Goal: Task Accomplishment & Management: Manage account settings

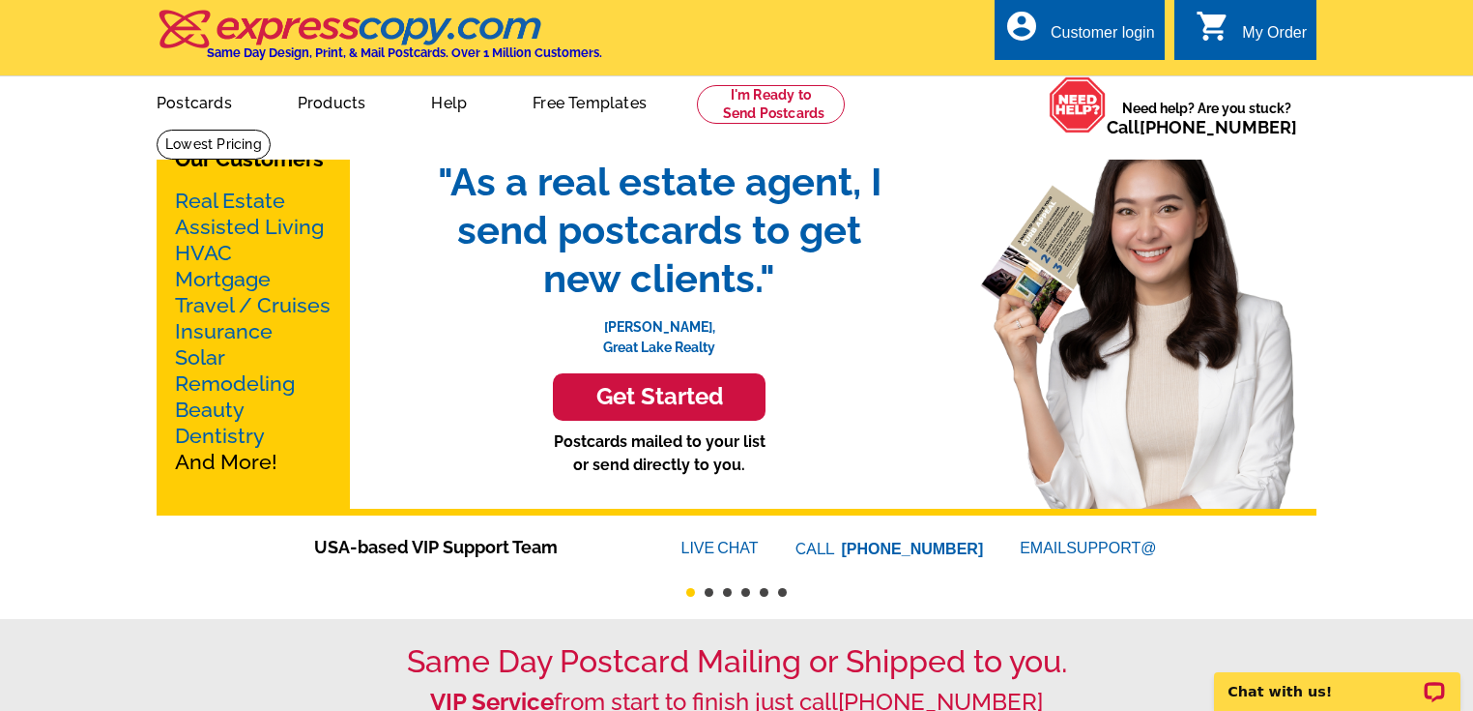
click at [1073, 29] on div "Customer login" at bounding box center [1103, 37] width 104 height 27
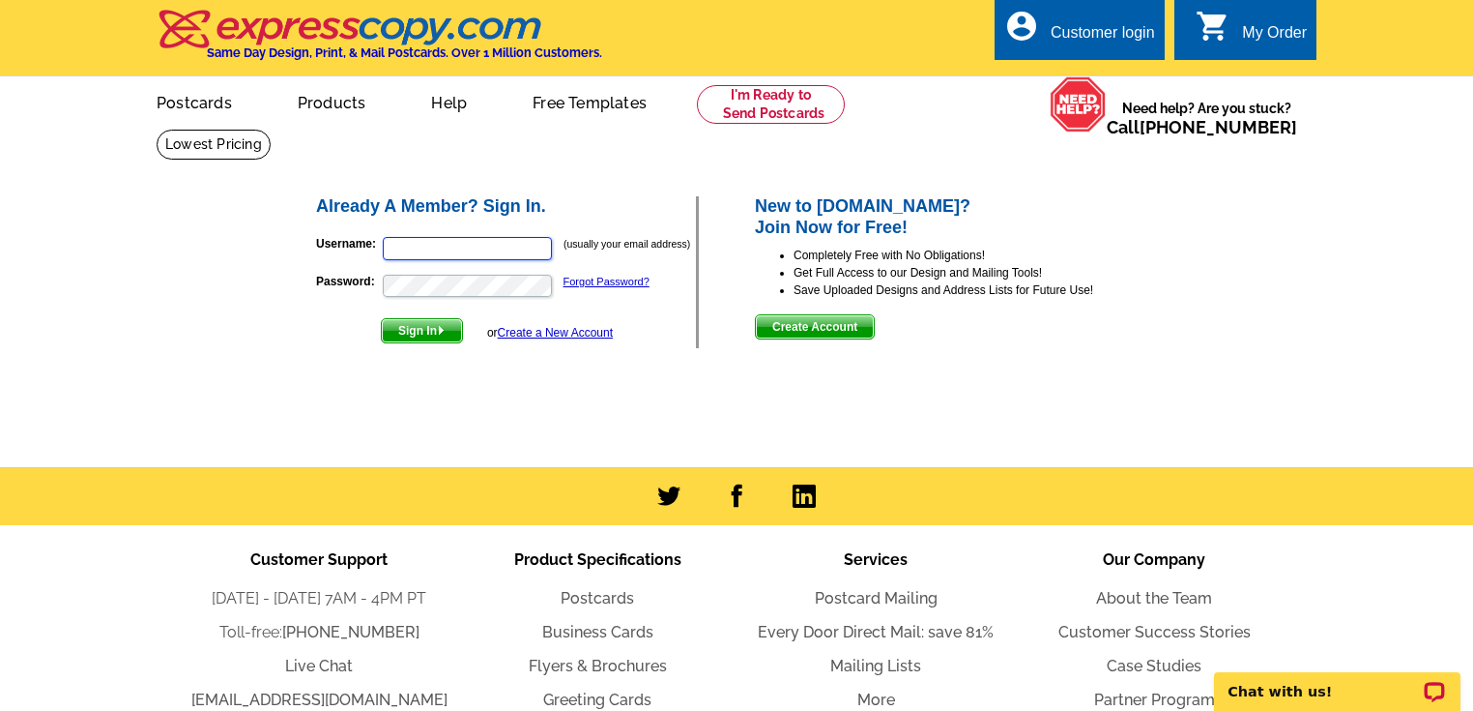
click at [436, 245] on input "Username:" at bounding box center [467, 248] width 169 height 23
type input "listwithmaryann@yahoo.com"
click at [424, 333] on span "Sign In" at bounding box center [422, 330] width 80 height 23
